Goal: Information Seeking & Learning: Understand process/instructions

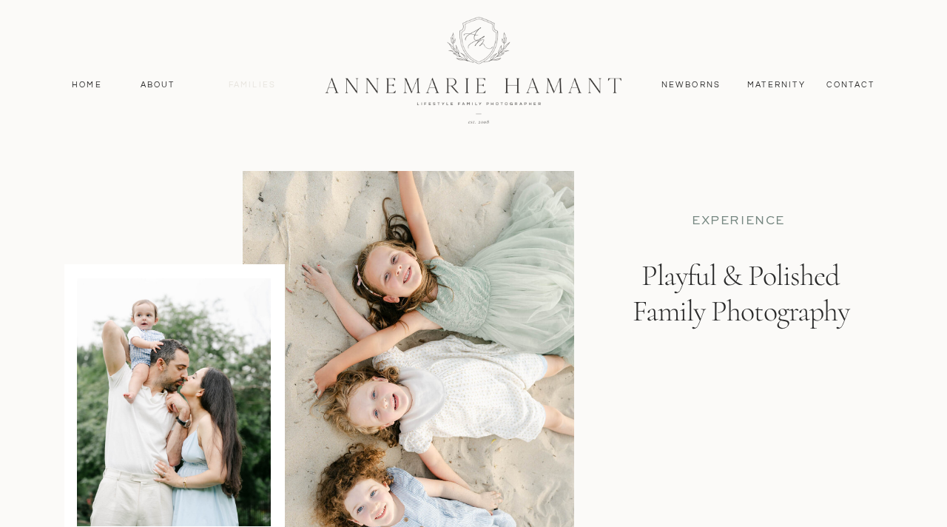
click at [261, 84] on nav "Families" at bounding box center [252, 84] width 67 height 13
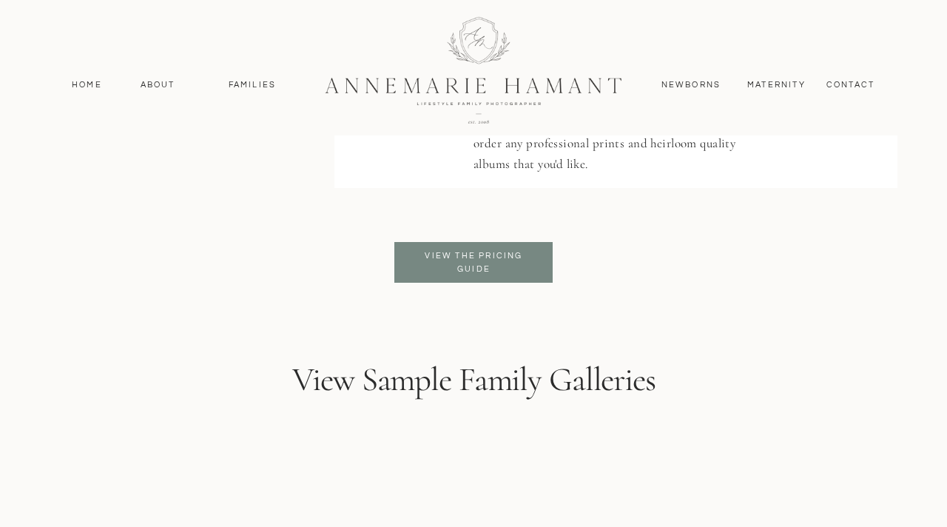
scroll to position [3631, 0]
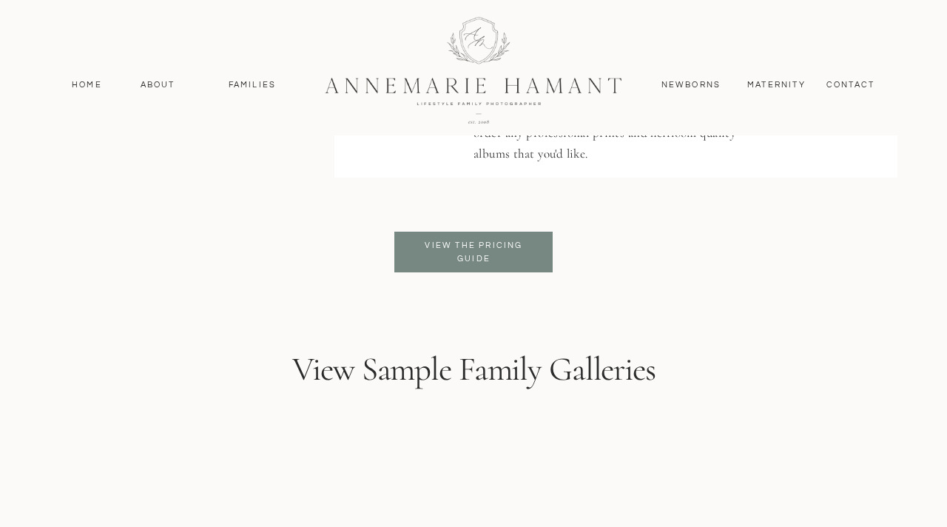
click at [440, 247] on p "View the pricing guide" at bounding box center [474, 252] width 121 height 27
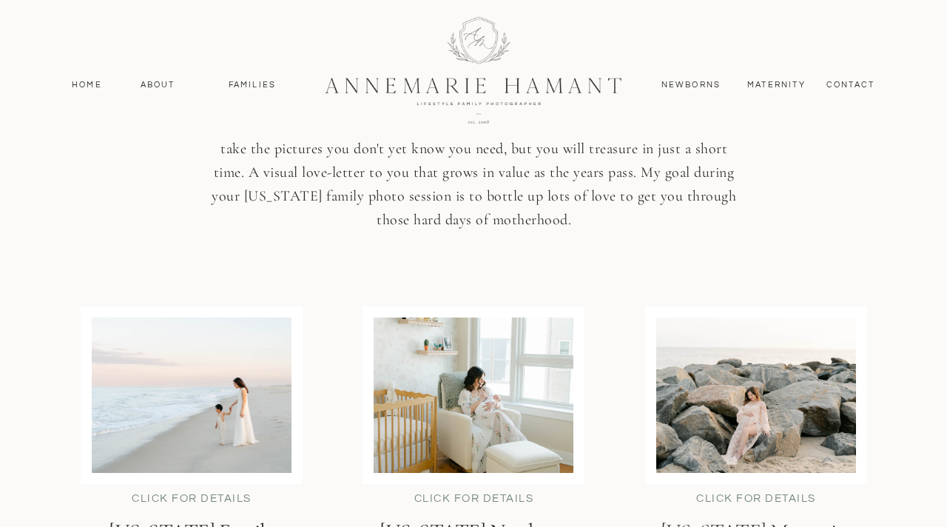
scroll to position [3457, 0]
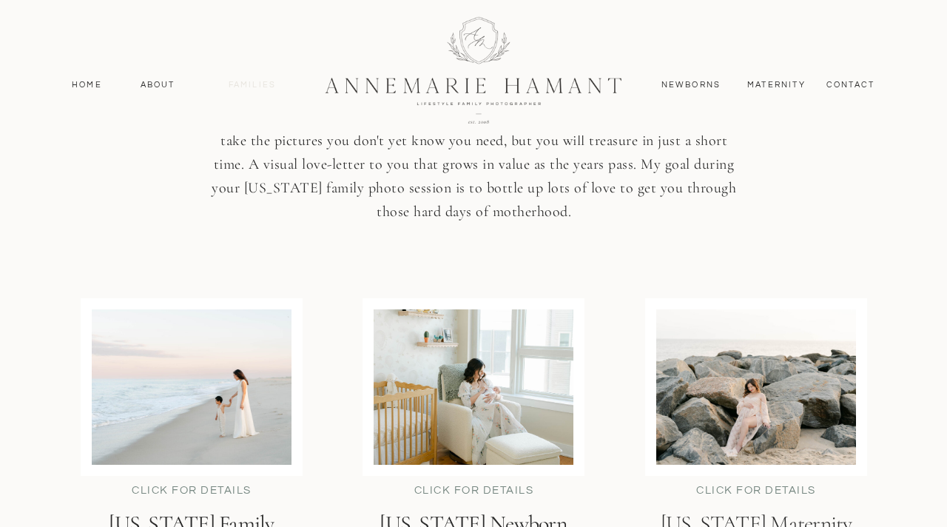
click at [245, 83] on nav "Families" at bounding box center [252, 84] width 67 height 13
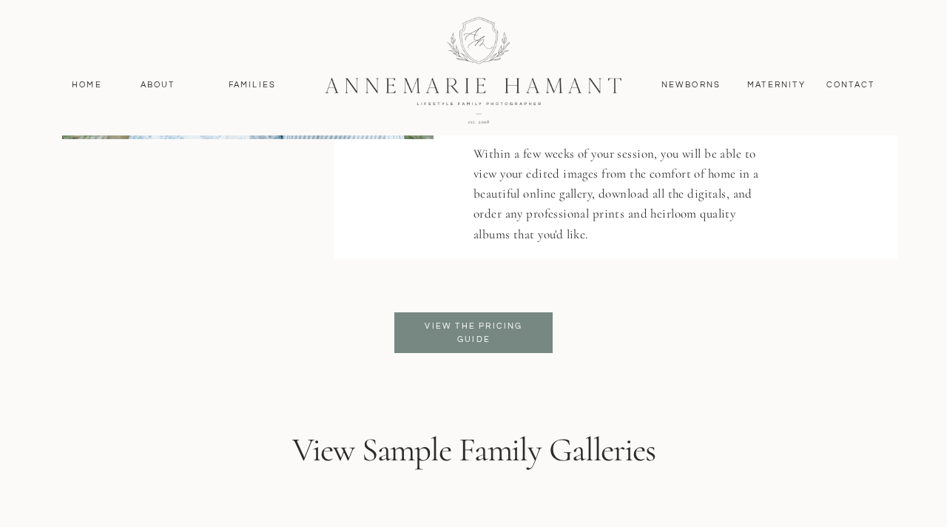
scroll to position [3551, 0]
click at [482, 343] on p "View the pricing guide" at bounding box center [474, 332] width 121 height 27
